Goal: Use online tool/utility: Utilize a website feature to perform a specific function

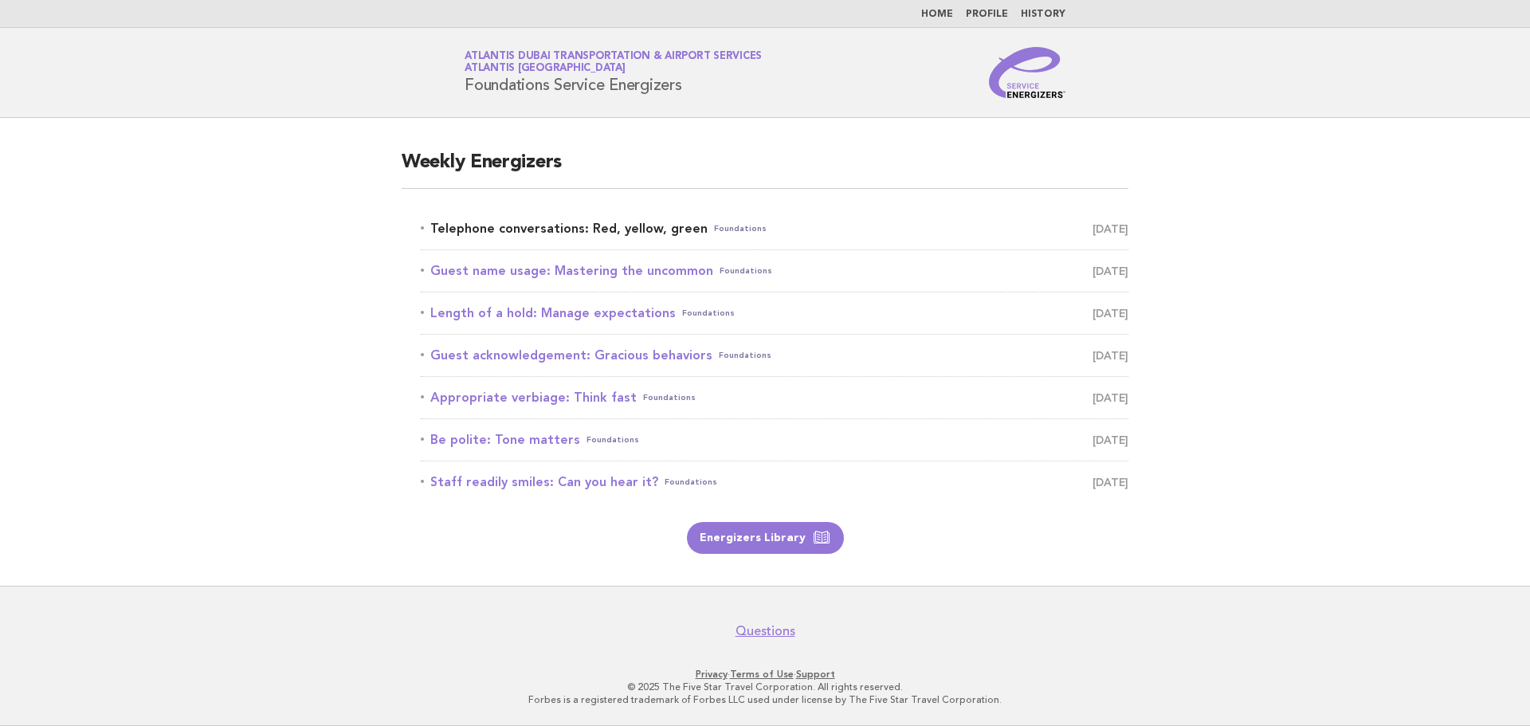
click at [567, 237] on link "Telephone conversations: Red, yellow, green Foundations September 15" at bounding box center [775, 229] width 708 height 22
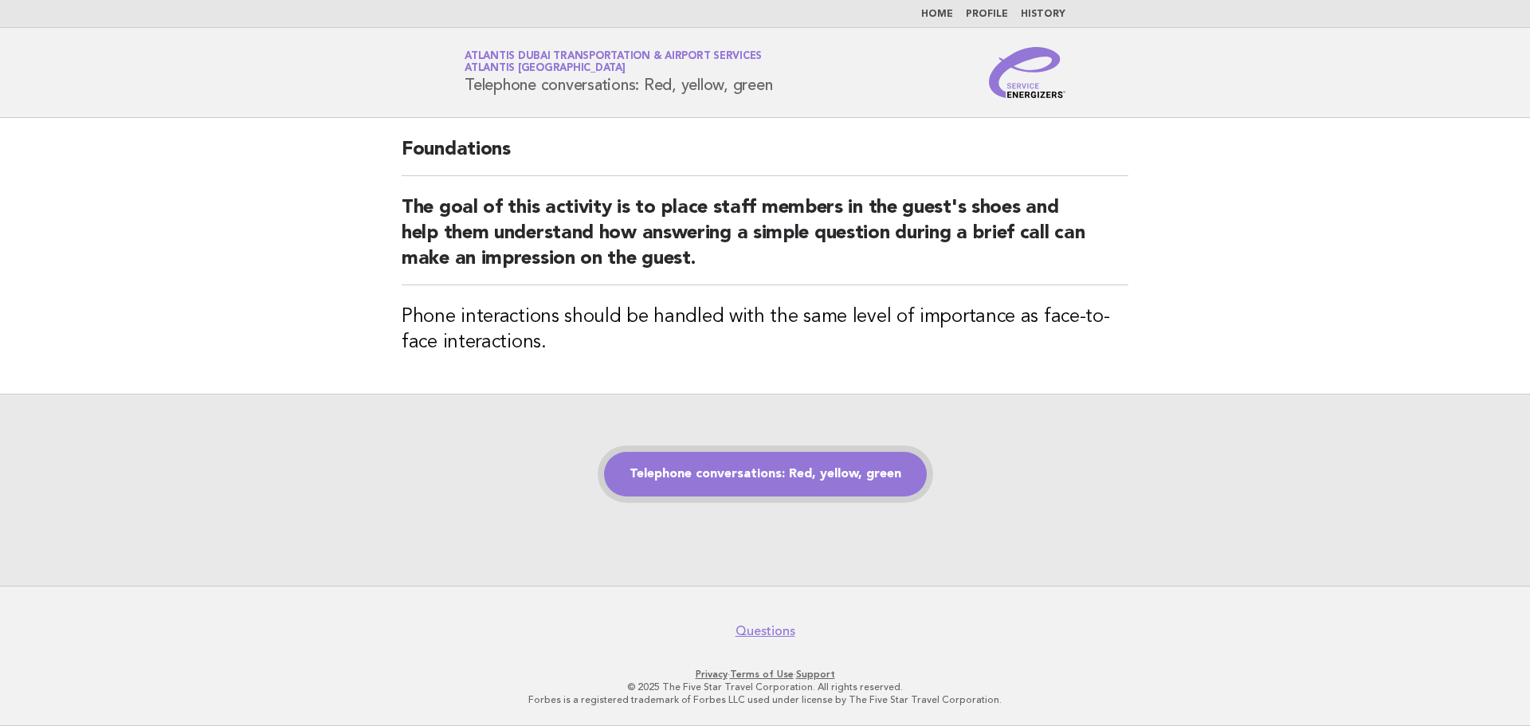
click at [791, 460] on link "Telephone conversations: Red, yellow, green" at bounding box center [765, 474] width 323 height 45
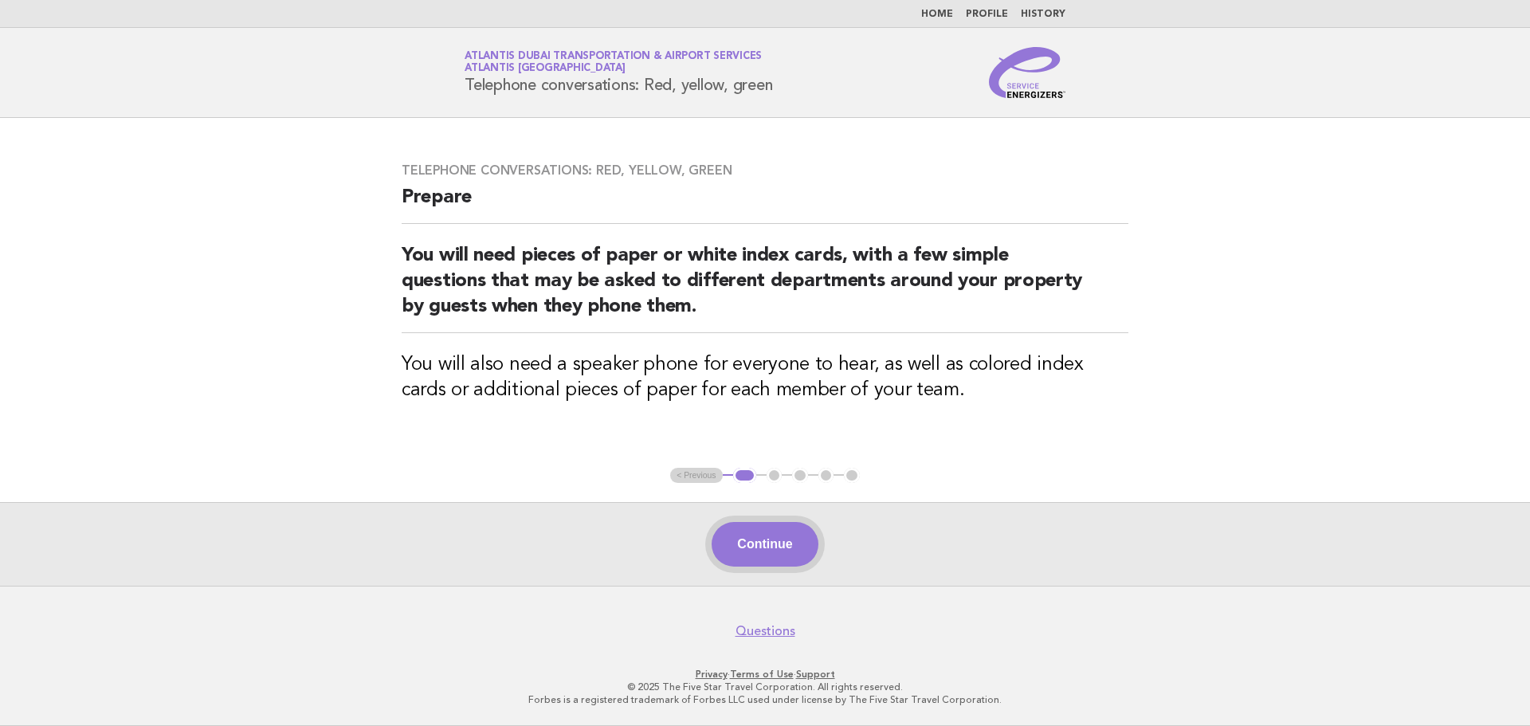
click at [787, 537] on button "Continue" at bounding box center [765, 544] width 106 height 45
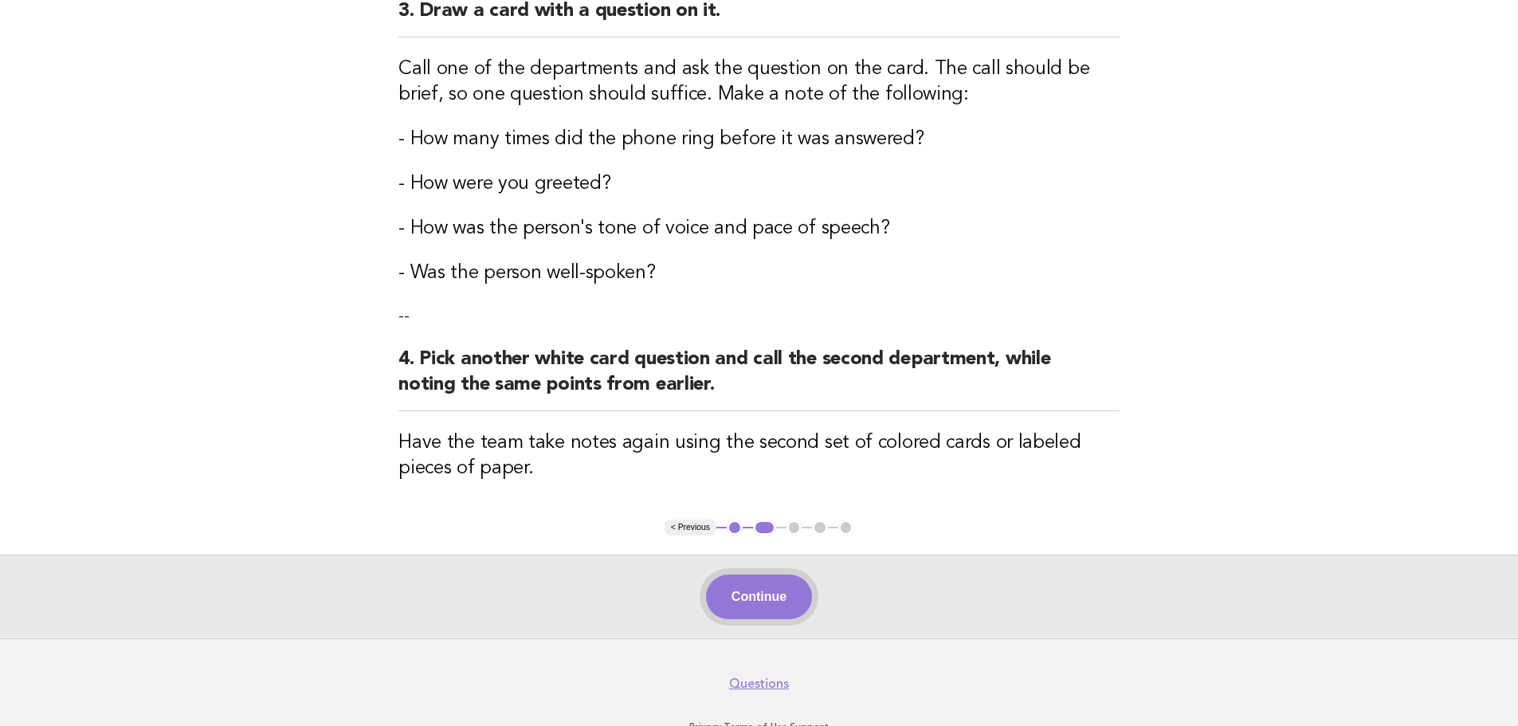
click at [759, 589] on button "Continue" at bounding box center [759, 597] width 106 height 45
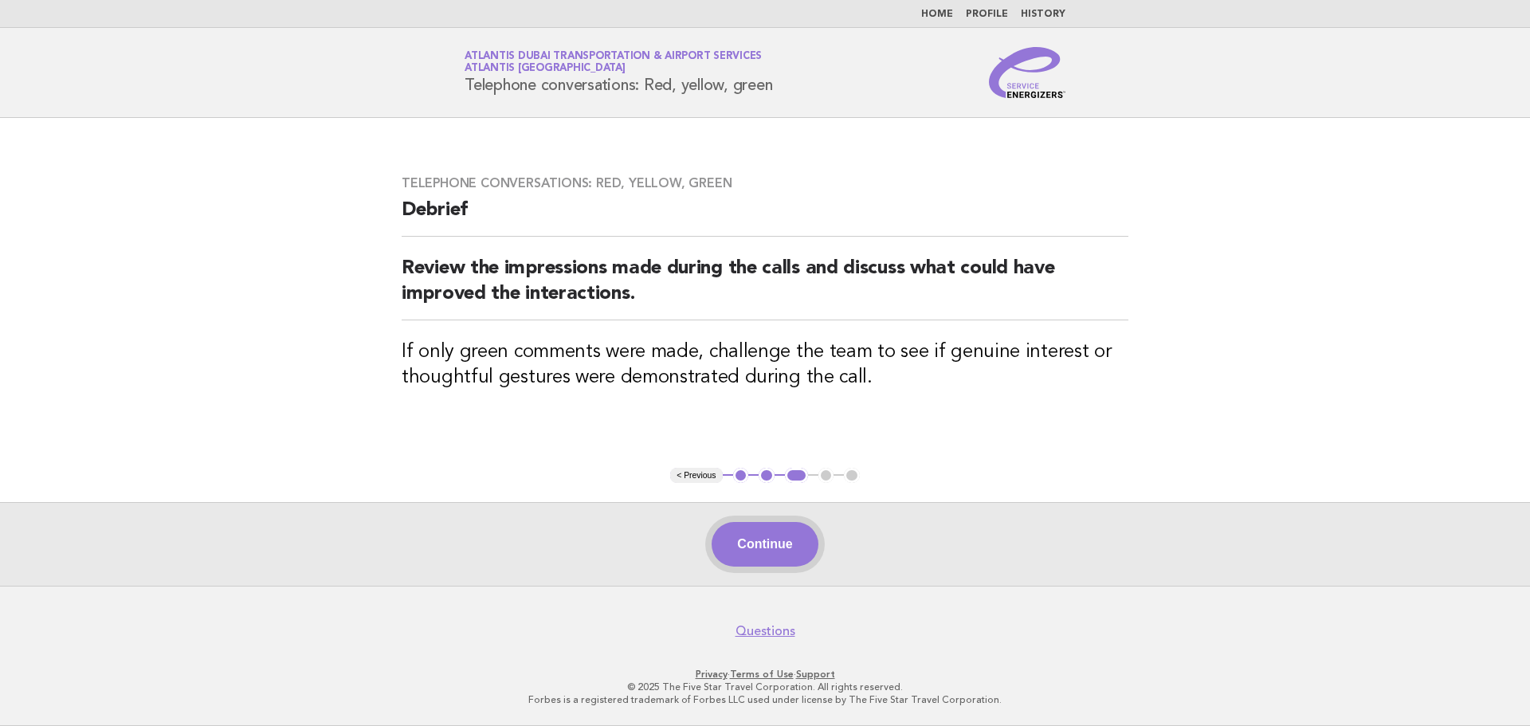
click at [776, 550] on button "Continue" at bounding box center [765, 544] width 106 height 45
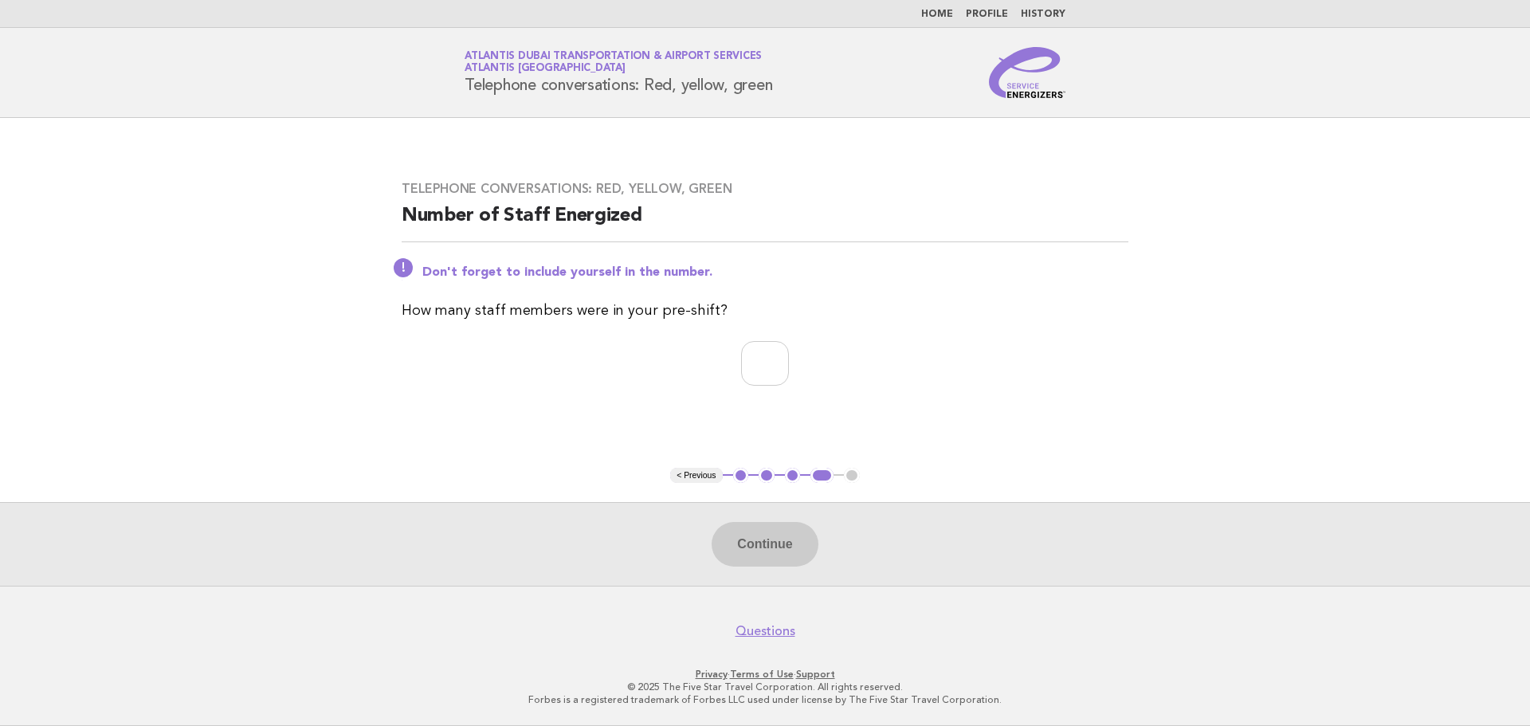
click at [774, 393] on div "Telephone conversations: Red, yellow, green Number of Staff Energized Don't for…" at bounding box center [764, 293] width 765 height 262
click at [775, 369] on input "number" at bounding box center [765, 363] width 48 height 45
type input "*"
click at [762, 542] on button "Continue" at bounding box center [765, 544] width 106 height 45
